Goal: Task Accomplishment & Management: Manage account settings

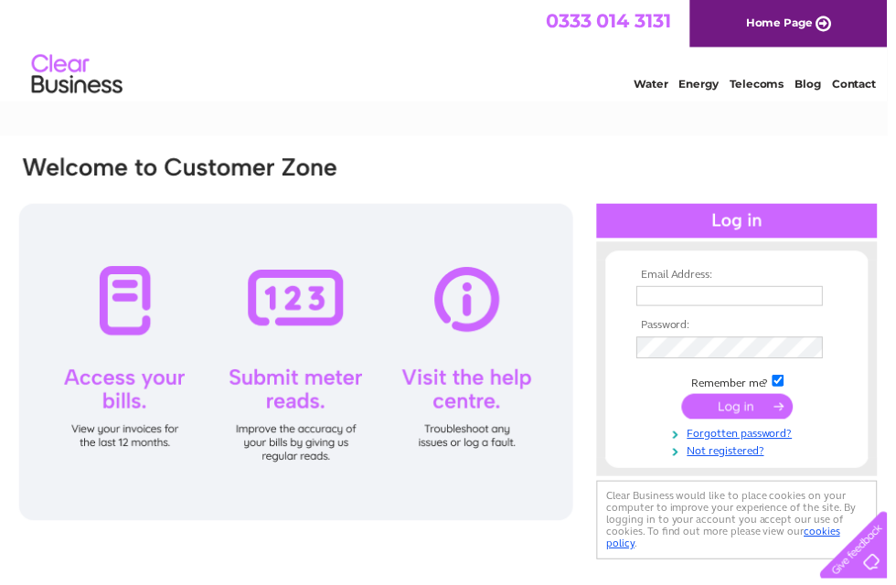
click at [669, 298] on input "text" at bounding box center [737, 299] width 188 height 20
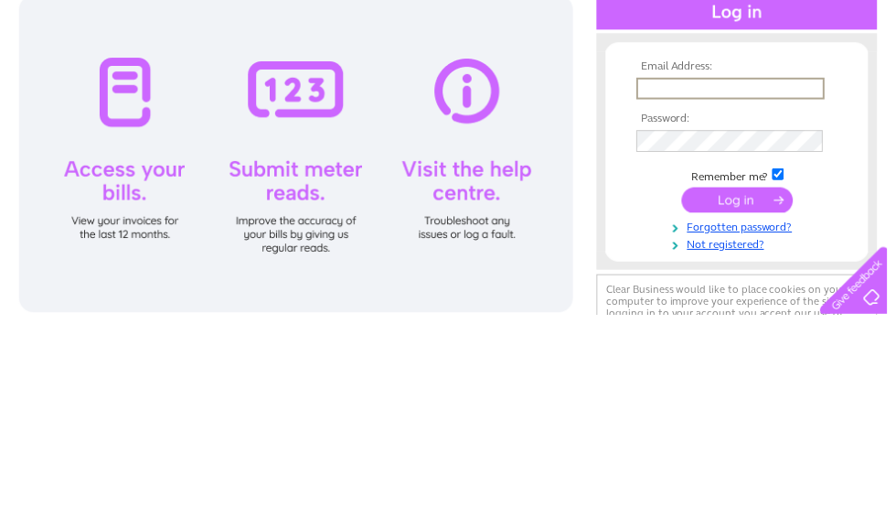
type input "bruce@adriadevelopments.co.uk"
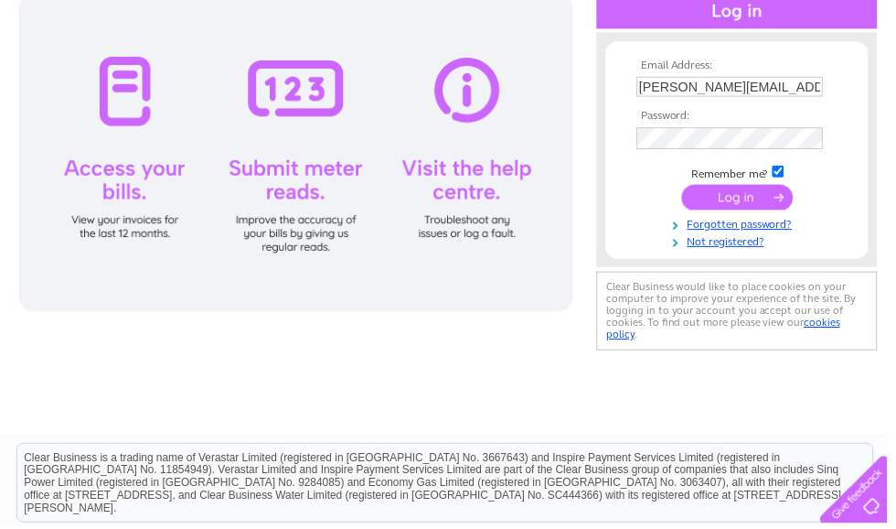
click at [720, 198] on input "submit" at bounding box center [745, 200] width 112 height 26
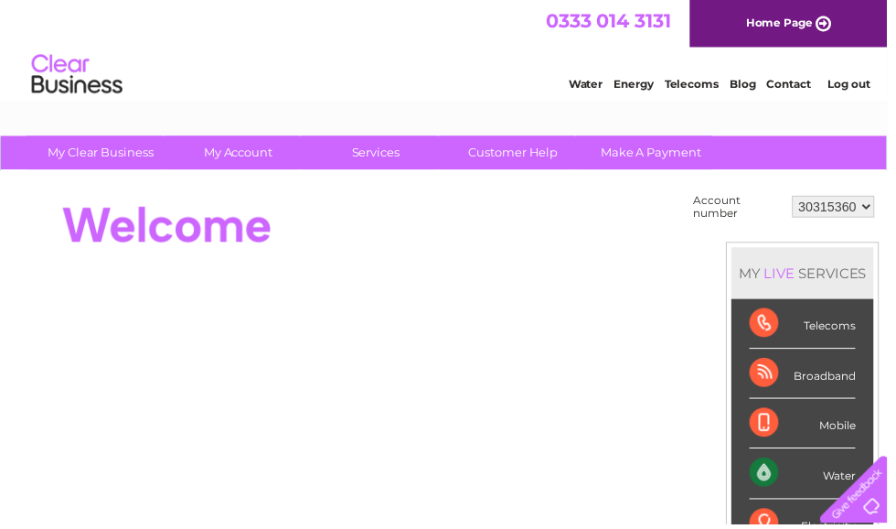
click at [810, 477] on div "Water" at bounding box center [810, 478] width 107 height 50
click at [861, 487] on div at bounding box center [858, 490] width 75 height 75
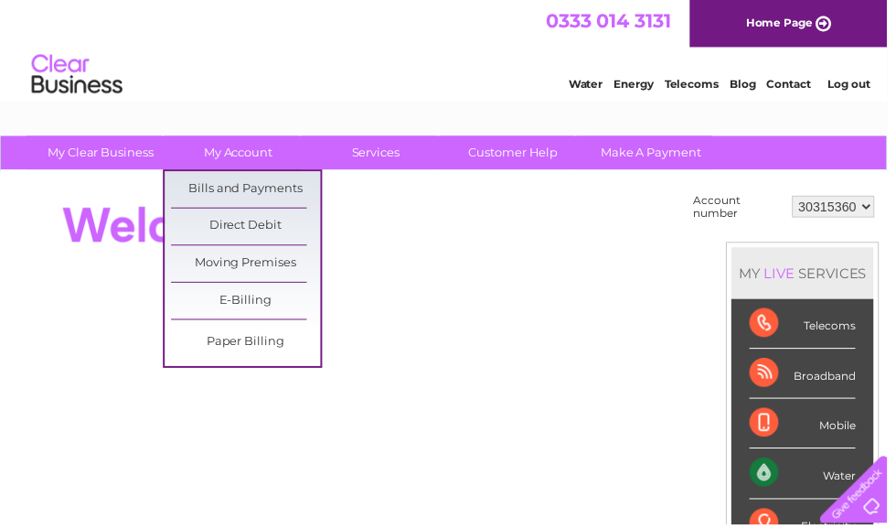
click at [203, 184] on link "Bills and Payments" at bounding box center [248, 191] width 151 height 37
click at [232, 223] on link "Direct Debit" at bounding box center [248, 228] width 151 height 37
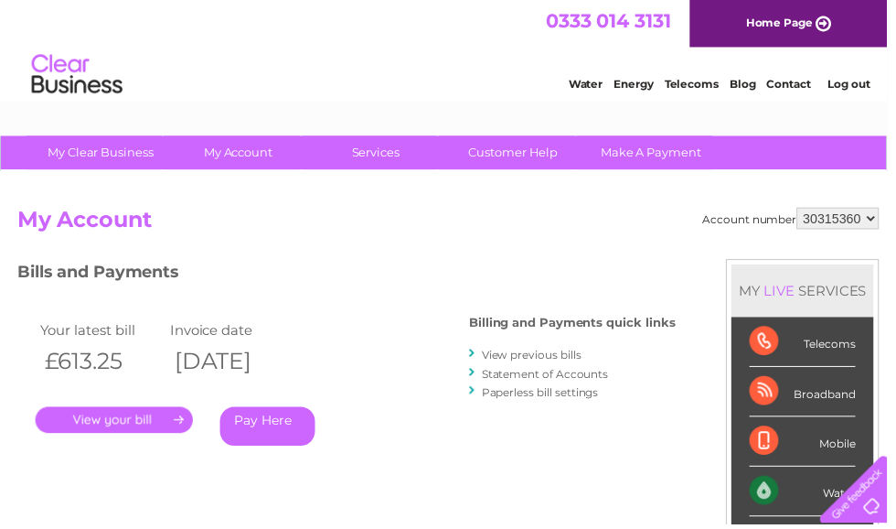
click at [121, 415] on link "." at bounding box center [115, 424] width 159 height 27
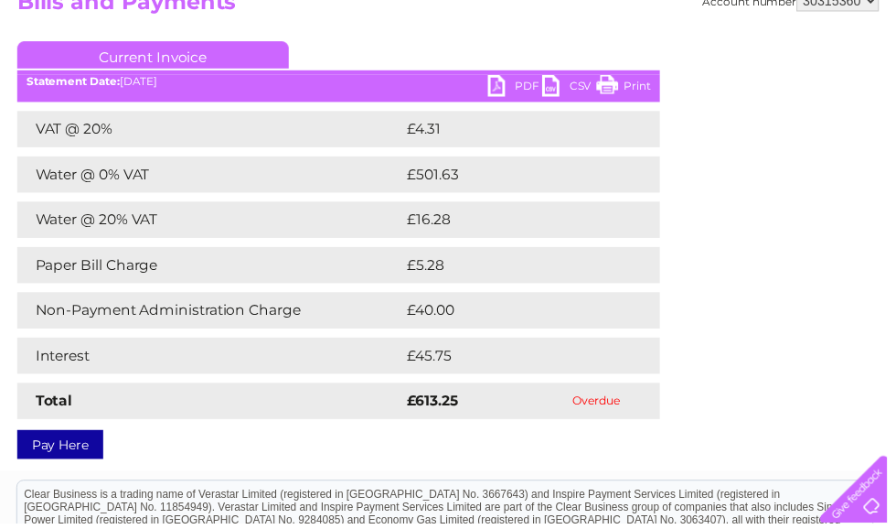
scroll to position [212, 0]
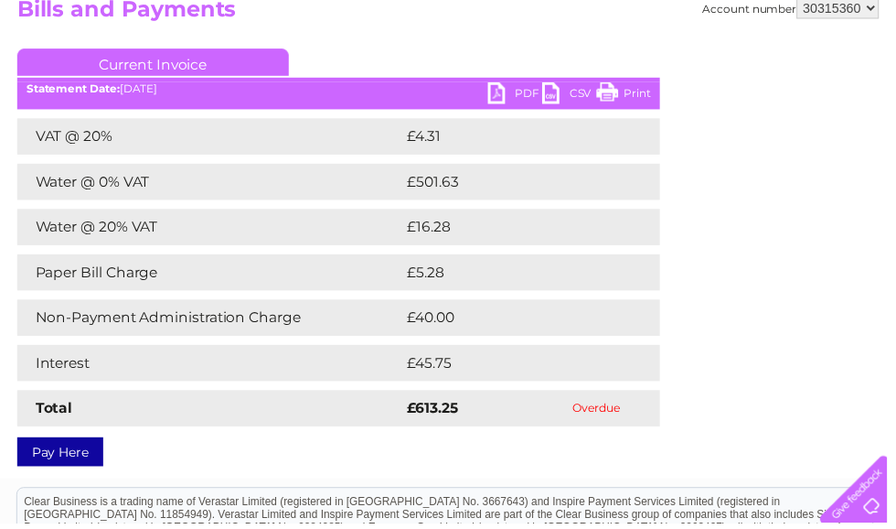
click at [509, 86] on link "PDF" at bounding box center [520, 96] width 55 height 27
